Goal: Transaction & Acquisition: Purchase product/service

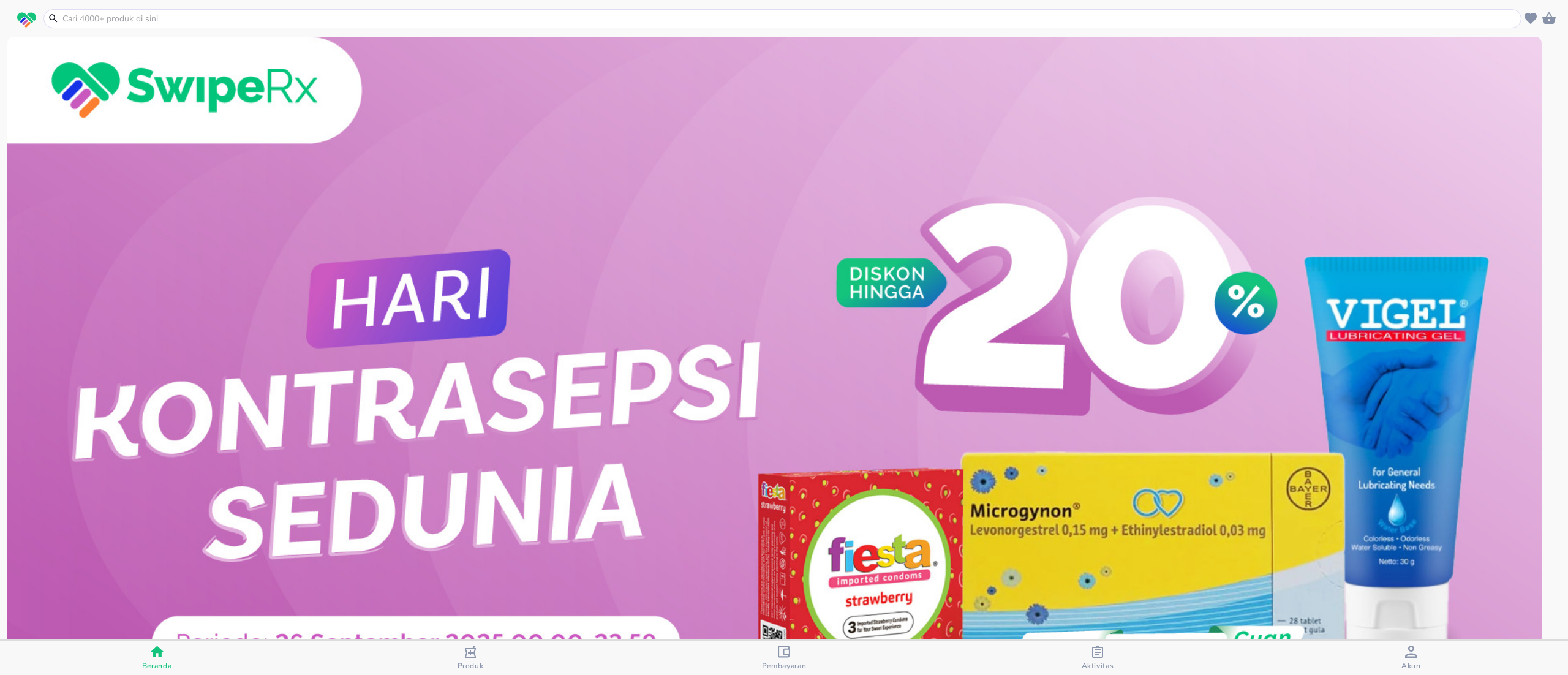
click at [178, 23] on input "text" at bounding box center [790, 18] width 1458 height 13
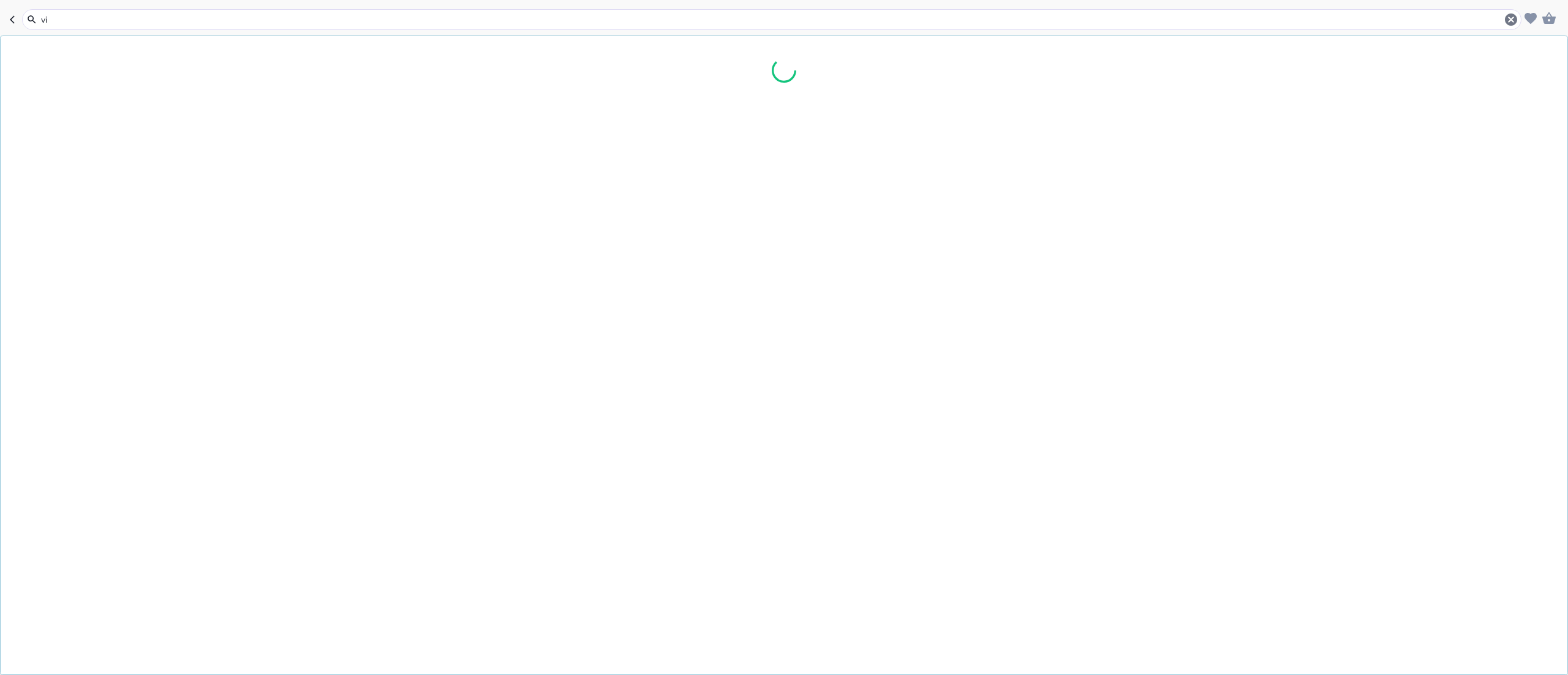
type input "v"
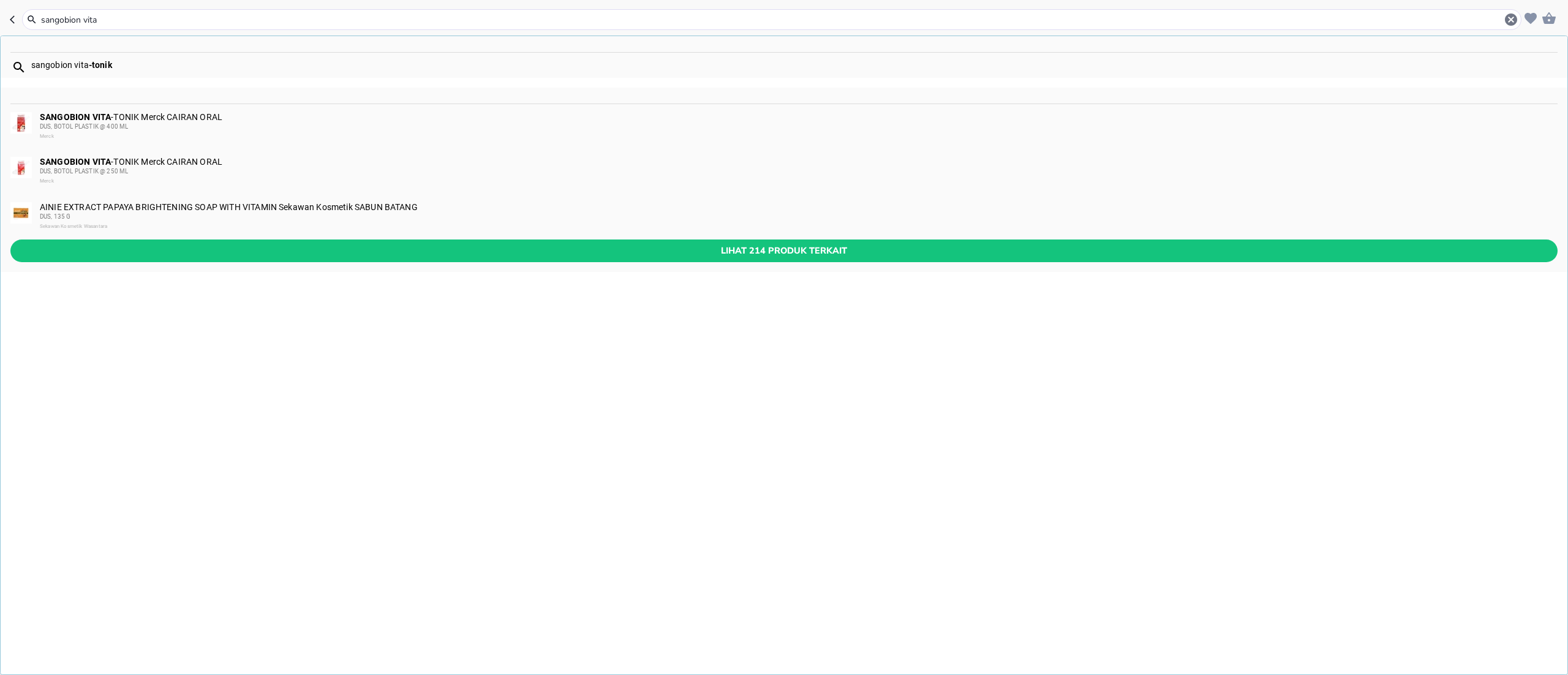
type input "sangobion vita"
click at [130, 171] on div "DUS, BOTOL PLASTIK @ 250 ML" at bounding box center [798, 172] width 1517 height 10
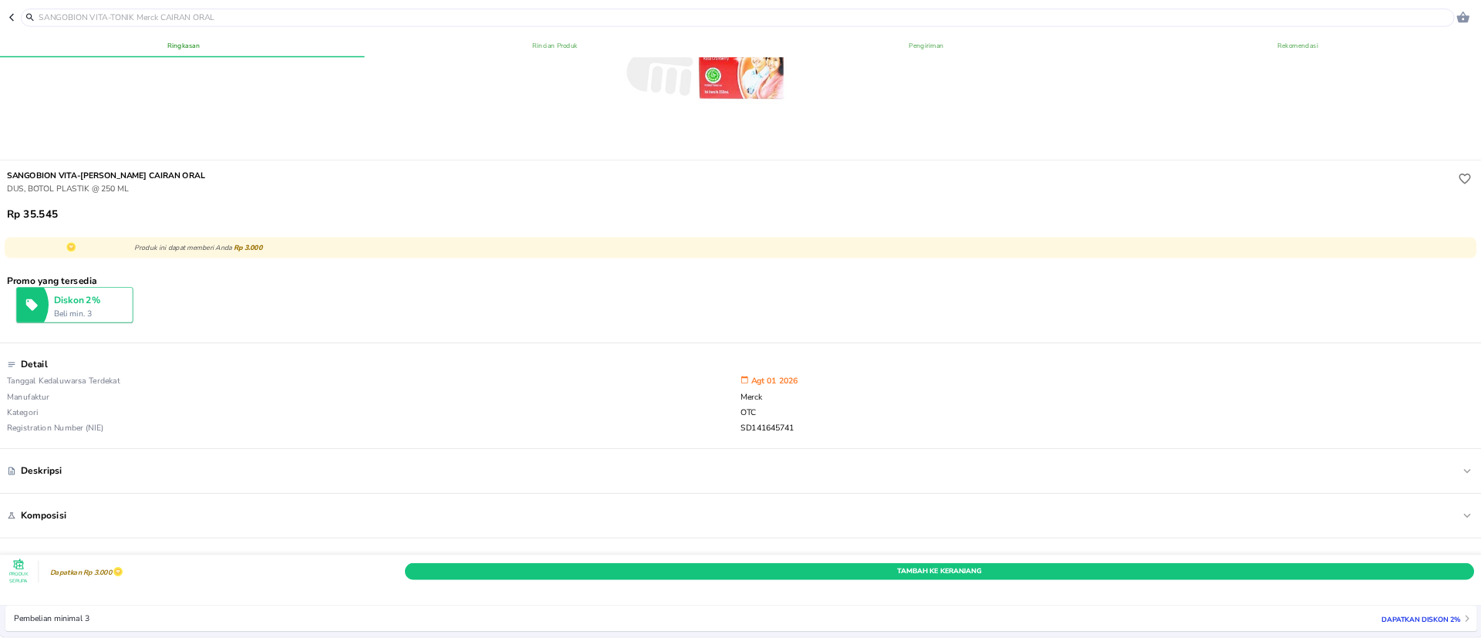
scroll to position [308, 0]
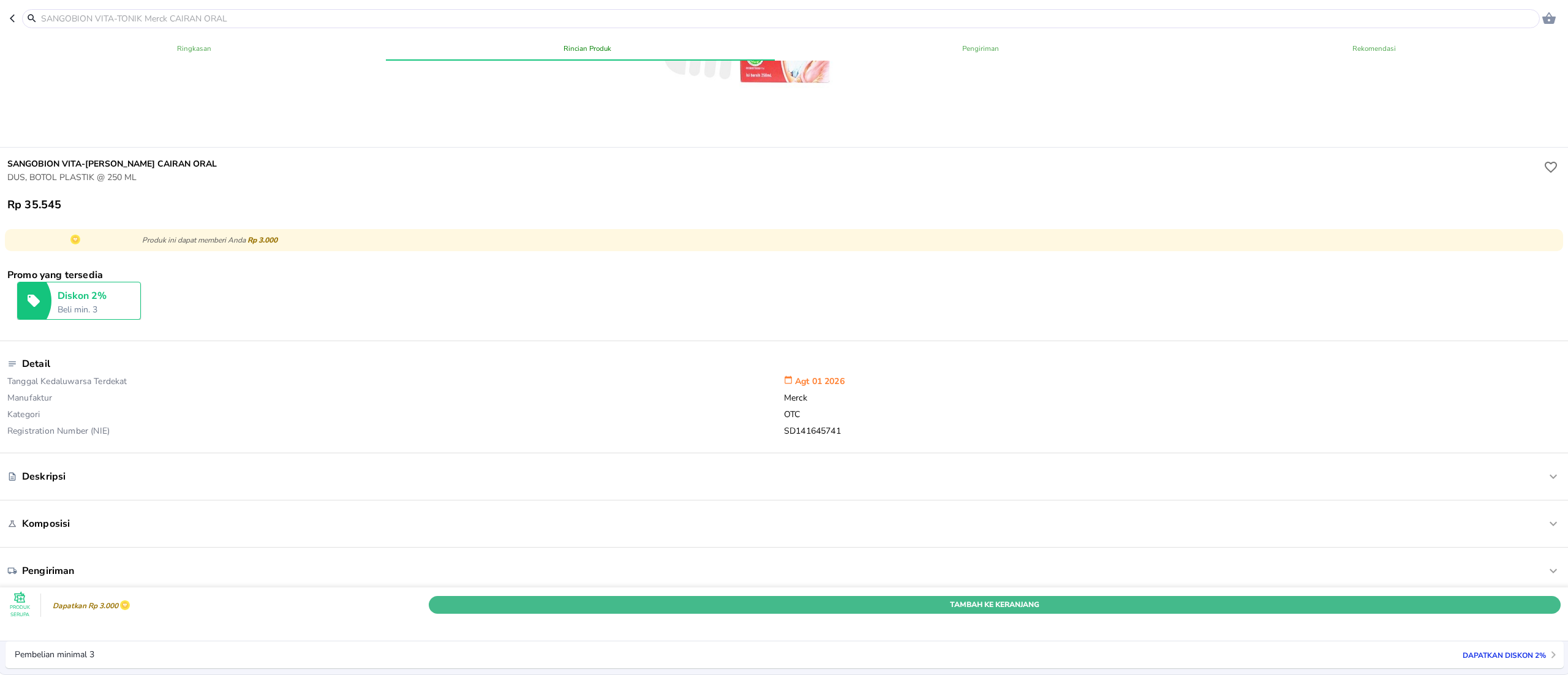
click at [1048, 598] on span "Tambah Ke Keranjang" at bounding box center [994, 604] width 1114 height 13
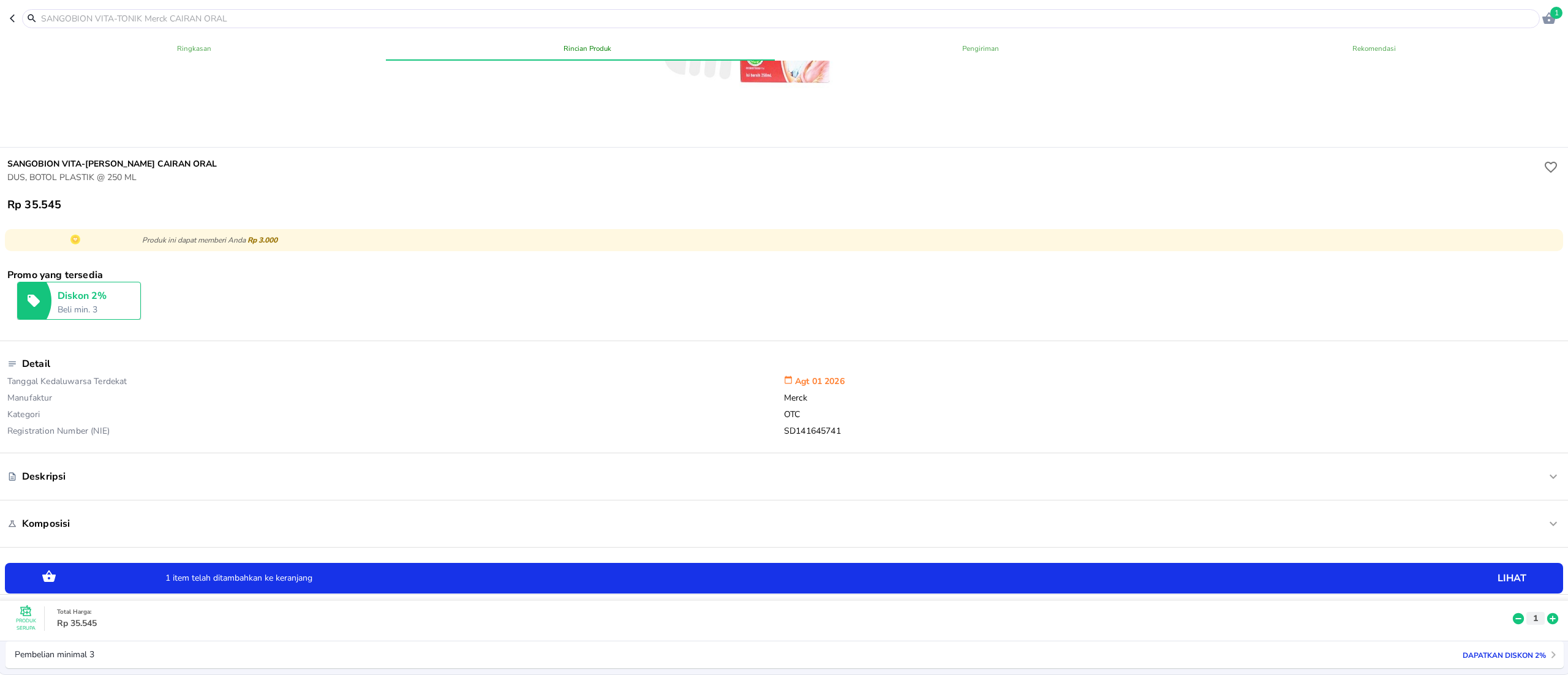
click at [1545, 611] on icon at bounding box center [1553, 618] width 16 height 14
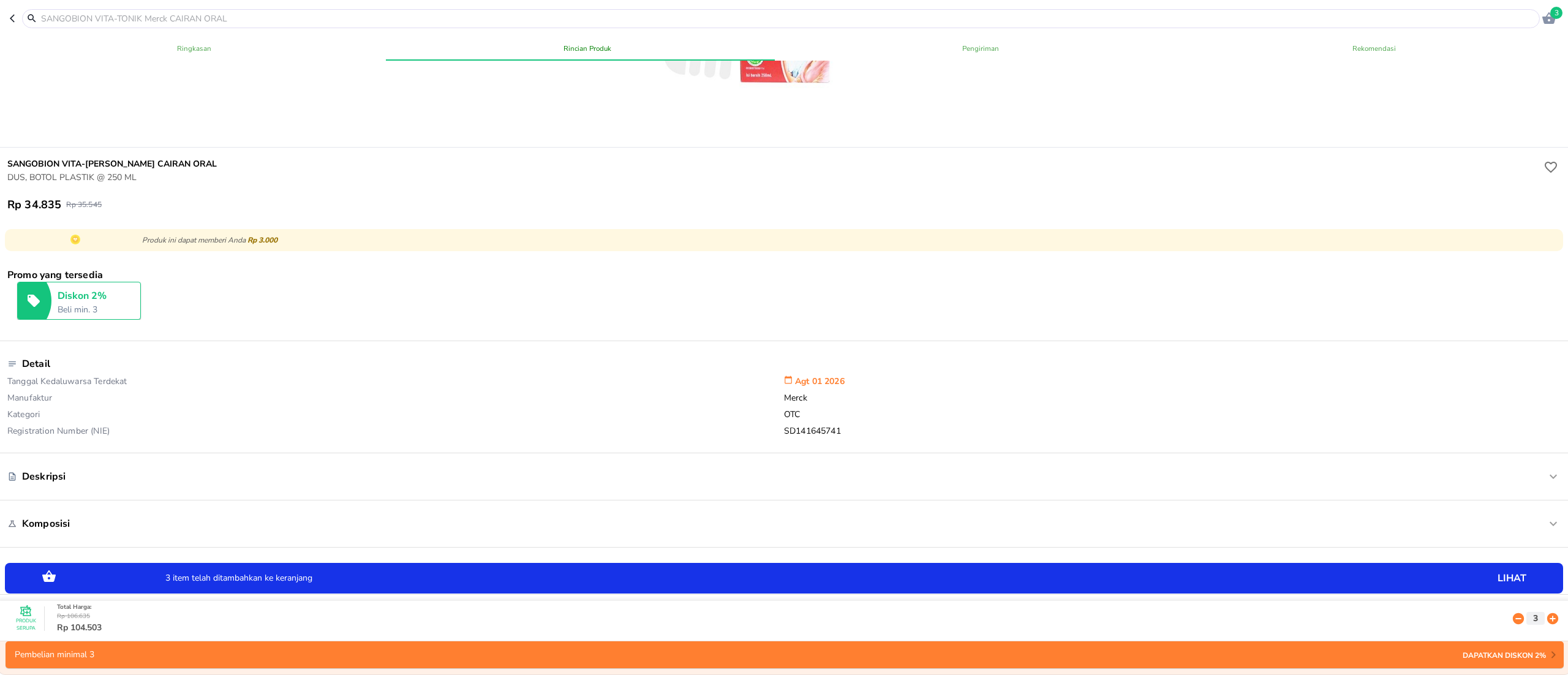
click at [1551, 14] on span "3" at bounding box center [1556, 12] width 12 height 12
